Goal: Transaction & Acquisition: Subscribe to service/newsletter

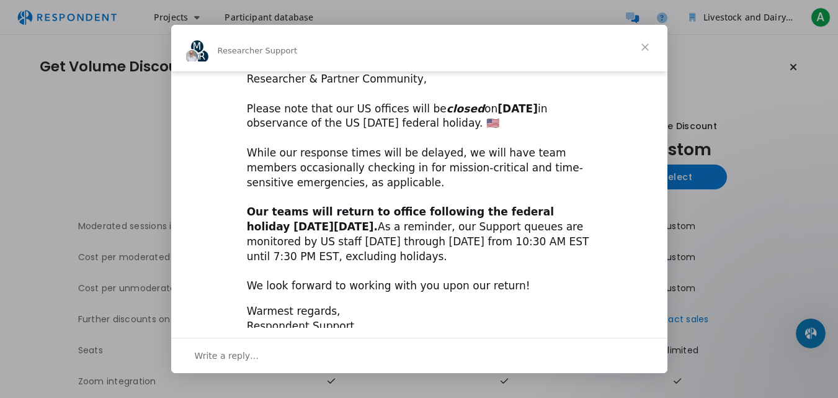
scroll to position [30, 0]
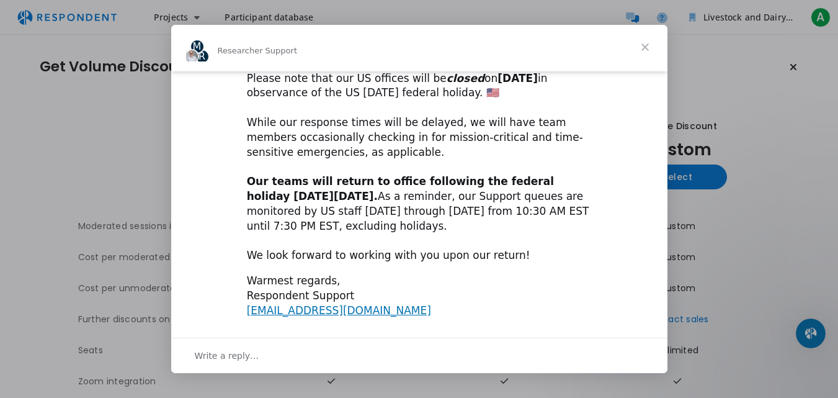
click at [646, 40] on span "Close" at bounding box center [645, 47] width 45 height 45
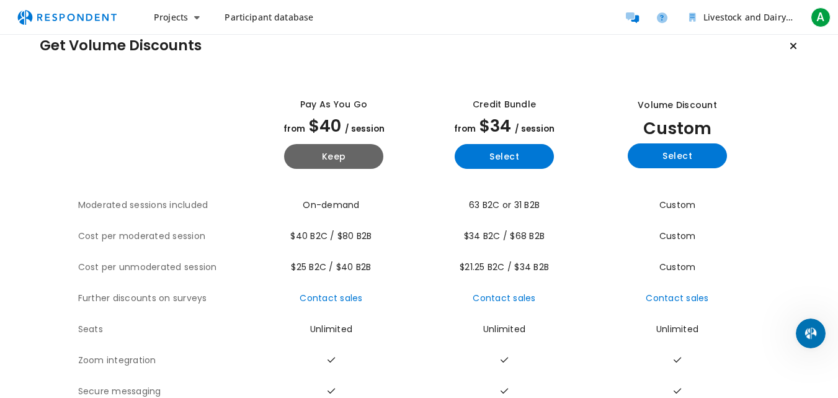
scroll to position [0, 0]
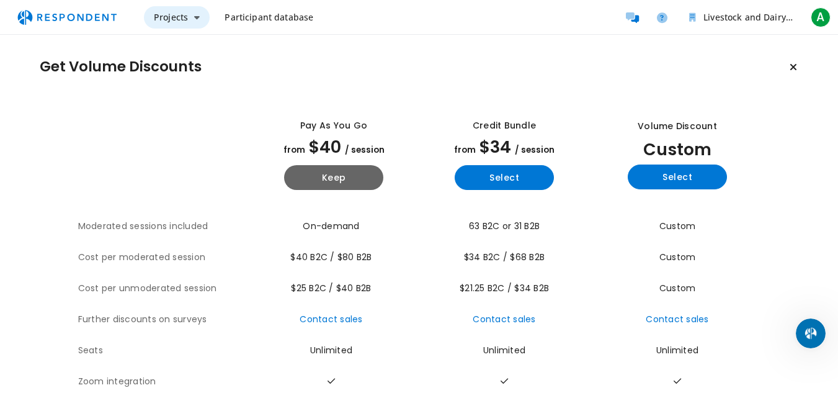
click at [196, 17] on icon "Main navigation" at bounding box center [197, 17] width 6 height 9
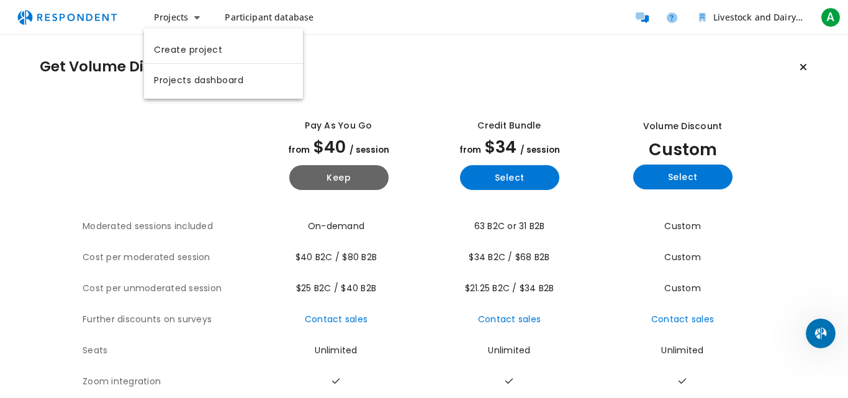
click at [522, 42] on md-backdrop at bounding box center [424, 199] width 848 height 398
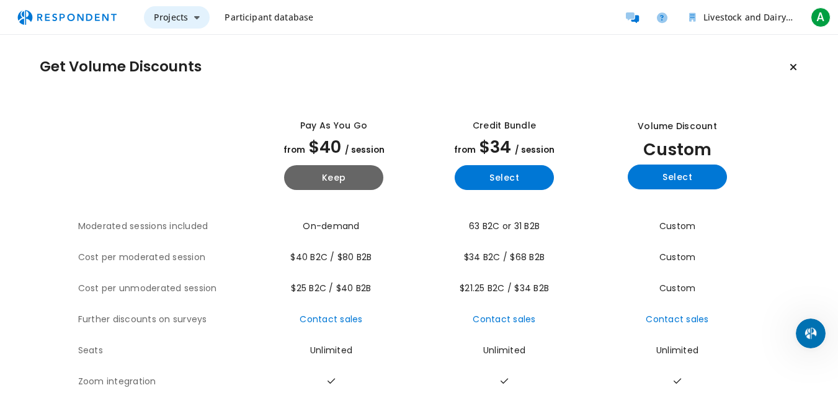
click at [195, 19] on icon "Main navigation" at bounding box center [197, 17] width 6 height 9
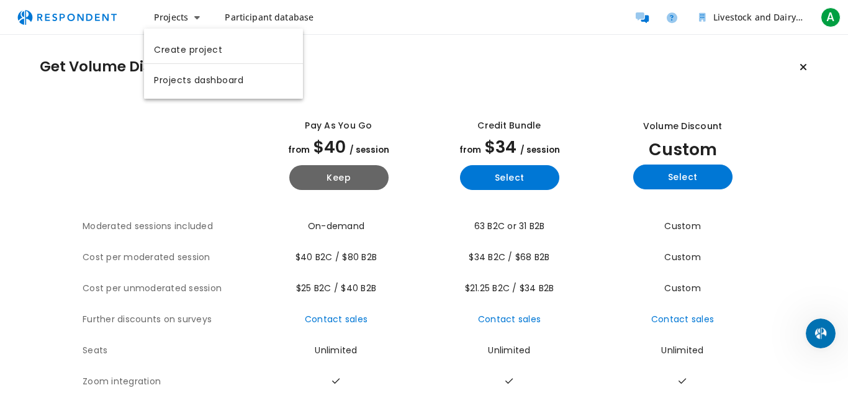
click at [416, 47] on md-backdrop at bounding box center [424, 199] width 848 height 398
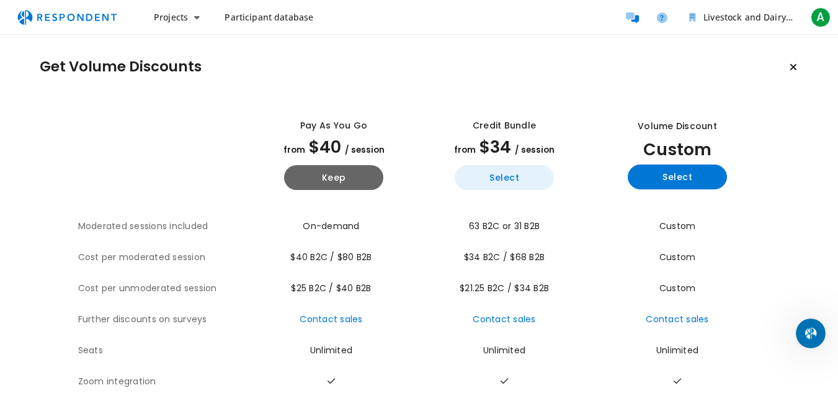
click at [501, 180] on button "Select" at bounding box center [504, 177] width 99 height 25
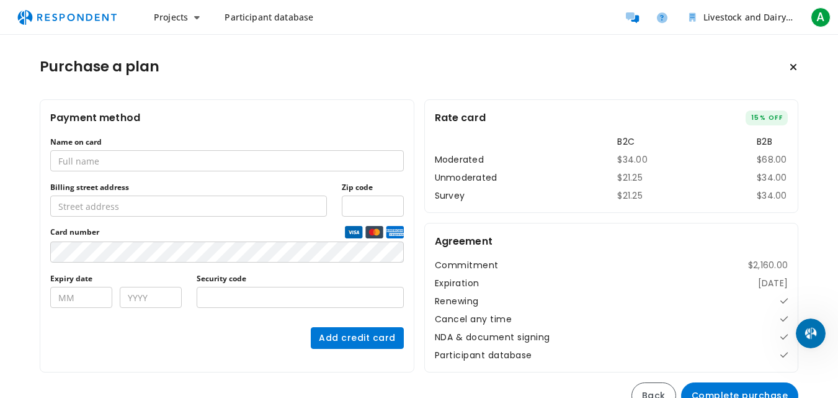
scroll to position [31, 0]
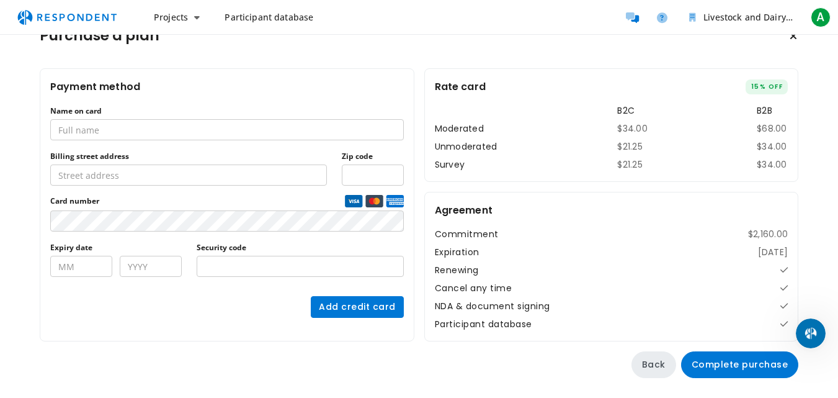
click at [656, 369] on button "Back" at bounding box center [654, 364] width 45 height 27
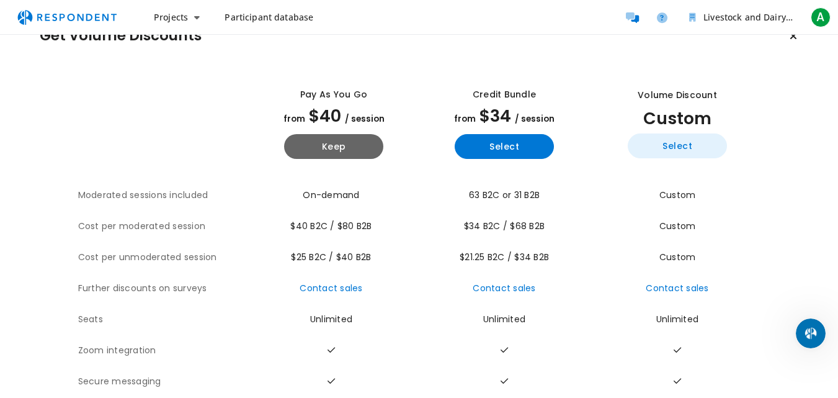
click at [669, 149] on button "Select" at bounding box center [677, 145] width 99 height 25
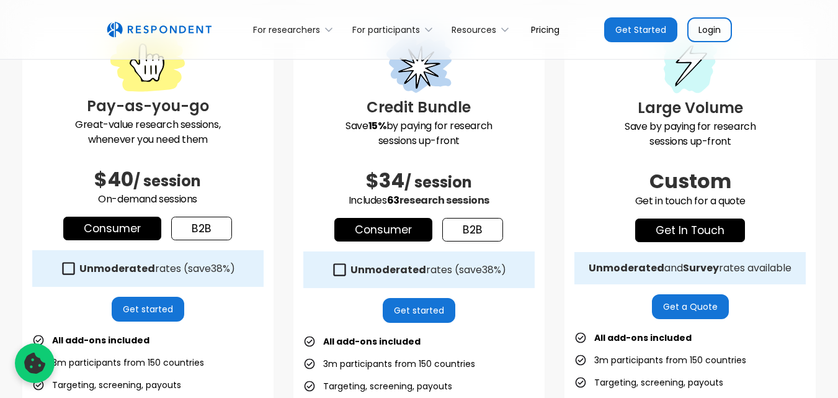
scroll to position [372, 0]
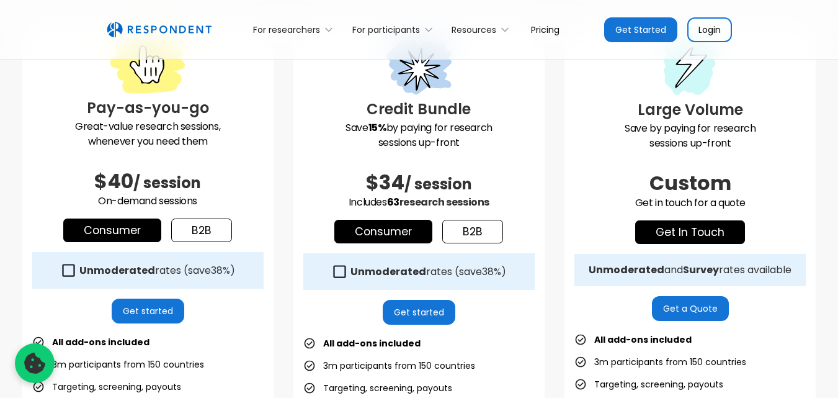
click at [682, 311] on link "Get a Quote" at bounding box center [690, 308] width 77 height 25
